Goal: Find specific page/section

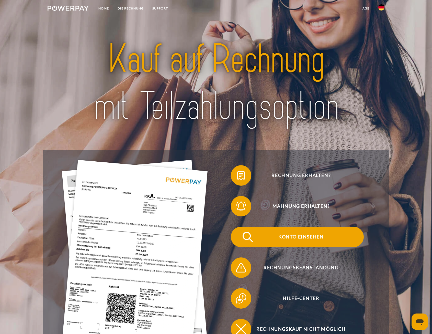
click at [312, 235] on span "Konto einsehen" at bounding box center [301, 236] width 125 height 20
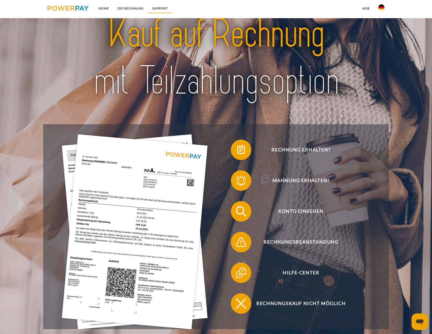
click at [158, 6] on link "SUPPORT" at bounding box center [160, 8] width 24 height 9
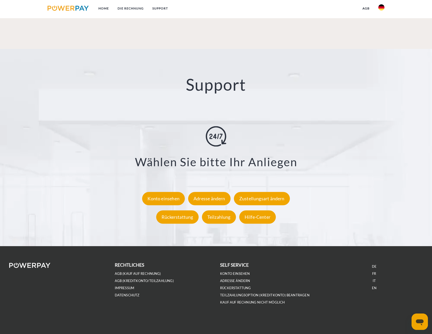
scroll to position [898, 0]
click at [168, 198] on div "Konto einsehen" at bounding box center [163, 198] width 43 height 13
